Goal: Information Seeking & Learning: Learn about a topic

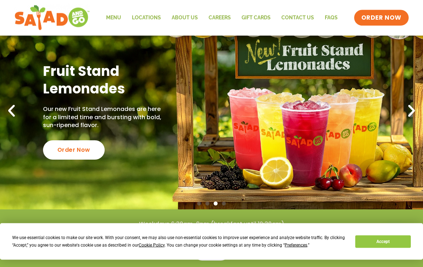
scroll to position [41, 0]
click at [386, 248] on button "Accept" at bounding box center [382, 242] width 55 height 13
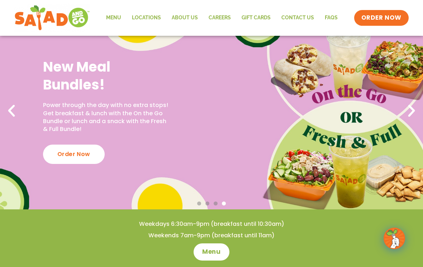
click at [217, 253] on span "Menu" at bounding box center [211, 252] width 18 height 9
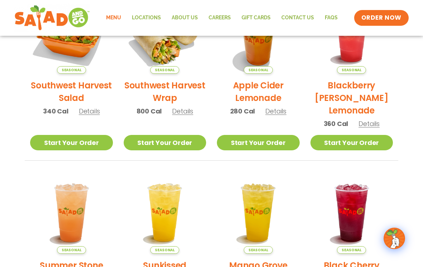
scroll to position [211, 0]
click at [146, 17] on link "Locations" at bounding box center [147, 18] width 40 height 16
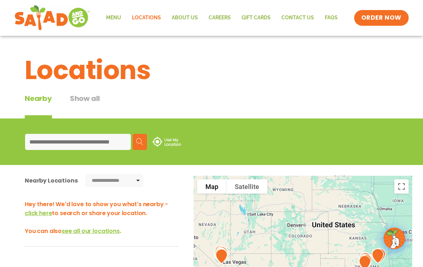
click at [118, 17] on link "Menu" at bounding box center [114, 18] width 26 height 16
click at [117, 14] on link "Menu" at bounding box center [114, 18] width 26 height 16
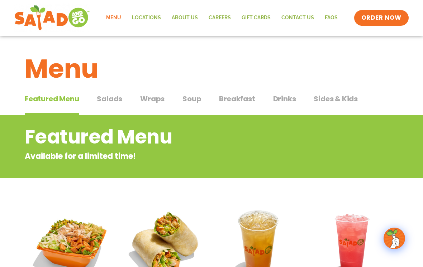
click at [115, 100] on span "Salads" at bounding box center [109, 99] width 25 height 11
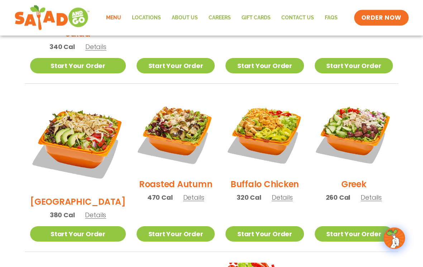
scroll to position [324, 0]
click at [171, 118] on img at bounding box center [176, 134] width 78 height 78
click at [356, 123] on img at bounding box center [354, 134] width 78 height 78
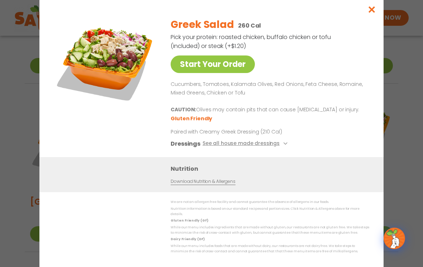
click at [260, 144] on button "See all house made dressings" at bounding box center [246, 143] width 87 height 9
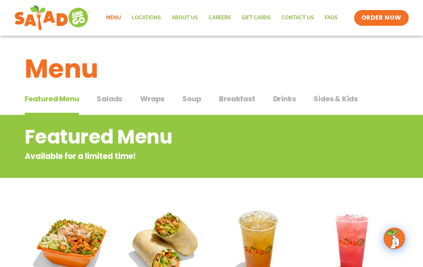
click at [117, 101] on span "Salads" at bounding box center [109, 99] width 25 height 11
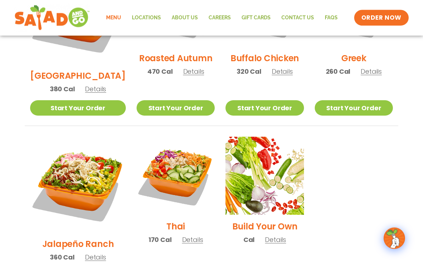
scroll to position [451, 0]
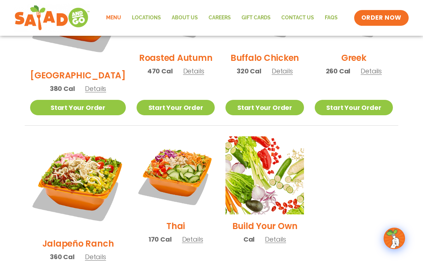
click at [175, 146] on img at bounding box center [176, 176] width 78 height 78
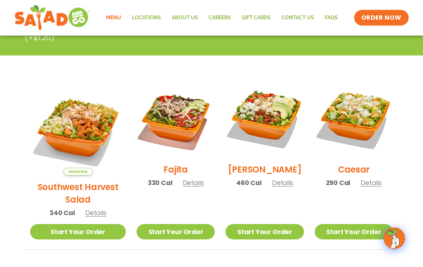
scroll to position [158, 0]
click at [170, 115] on img at bounding box center [176, 119] width 78 height 78
click at [82, 117] on img at bounding box center [78, 128] width 96 height 96
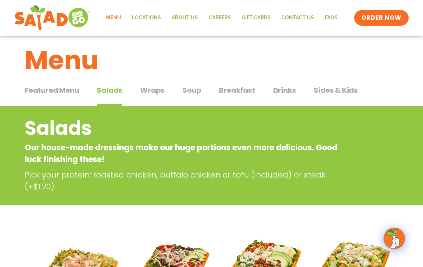
scroll to position [0, 0]
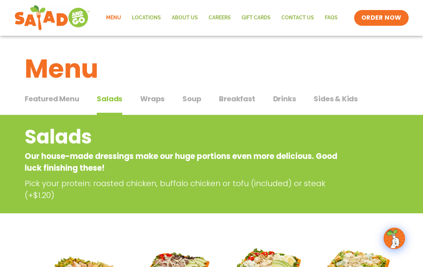
click at [152, 99] on span "Wraps" at bounding box center [152, 99] width 24 height 11
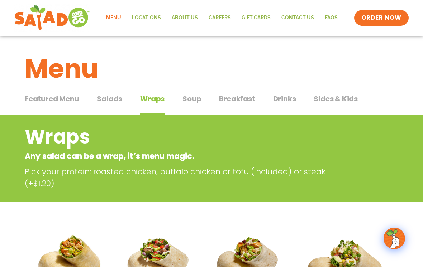
click at [218, 229] on img at bounding box center [247, 265] width 78 height 78
click at [156, 103] on span "Wraps" at bounding box center [152, 99] width 24 height 11
click at [196, 99] on span "Soup" at bounding box center [191, 99] width 19 height 11
